Goal: Navigation & Orientation: Find specific page/section

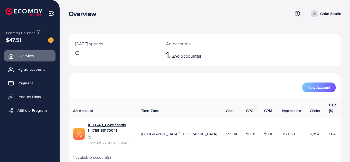
click at [22, 75] on ul "Overview My ad accounts Payment Product Links Affiliate Program" at bounding box center [30, 84] width 60 height 73
click at [27, 73] on link "My ad accounts" at bounding box center [29, 69] width 51 height 11
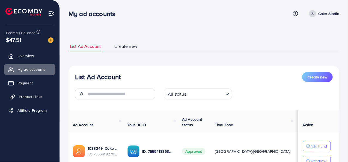
click at [29, 97] on span "Product Links" at bounding box center [30, 96] width 23 height 5
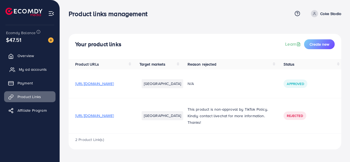
click at [38, 69] on span "My ad accounts" at bounding box center [33, 69] width 28 height 5
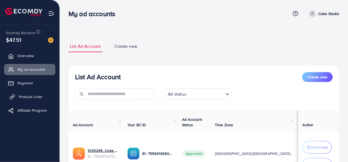
click at [39, 95] on span "Product Links" at bounding box center [30, 96] width 23 height 5
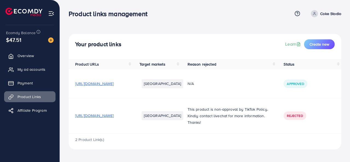
click at [114, 83] on span "[URL][DOMAIN_NAME]" at bounding box center [94, 83] width 39 height 5
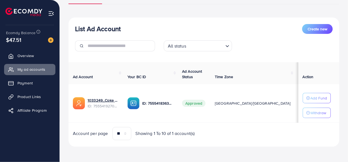
scroll to position [49, 0]
click at [36, 98] on span "Product Links" at bounding box center [30, 96] width 23 height 5
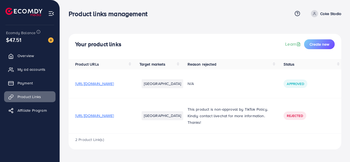
click at [109, 45] on h4 "Your product links" at bounding box center [98, 44] width 46 height 7
click at [110, 86] on span "[URL][DOMAIN_NAME]" at bounding box center [94, 83] width 39 height 5
